Goal: Check status

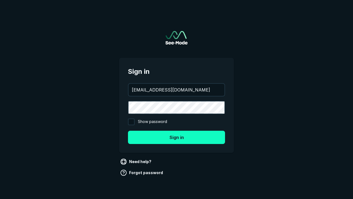
click at [176, 137] on button "Sign in" at bounding box center [176, 136] width 97 height 13
